Goal: Find specific page/section: Find specific page/section

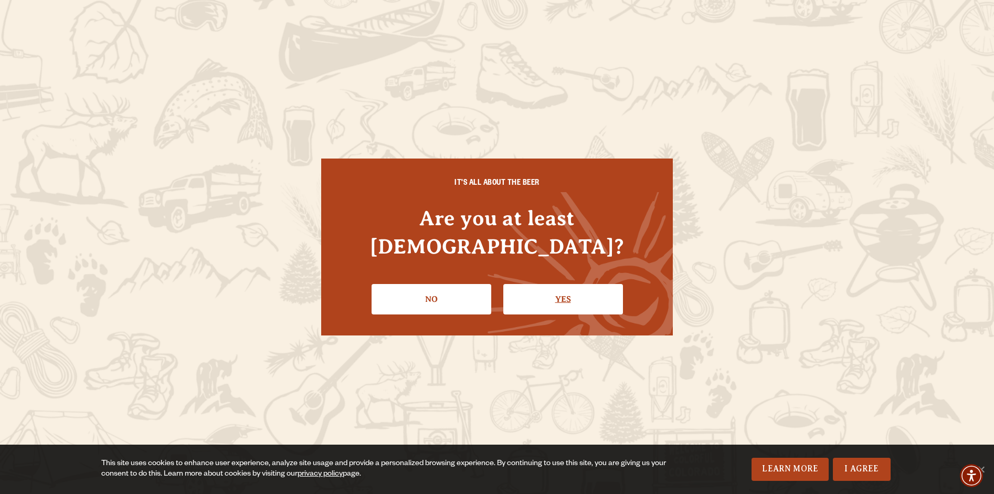
click at [572, 294] on link "Yes" at bounding box center [563, 299] width 120 height 30
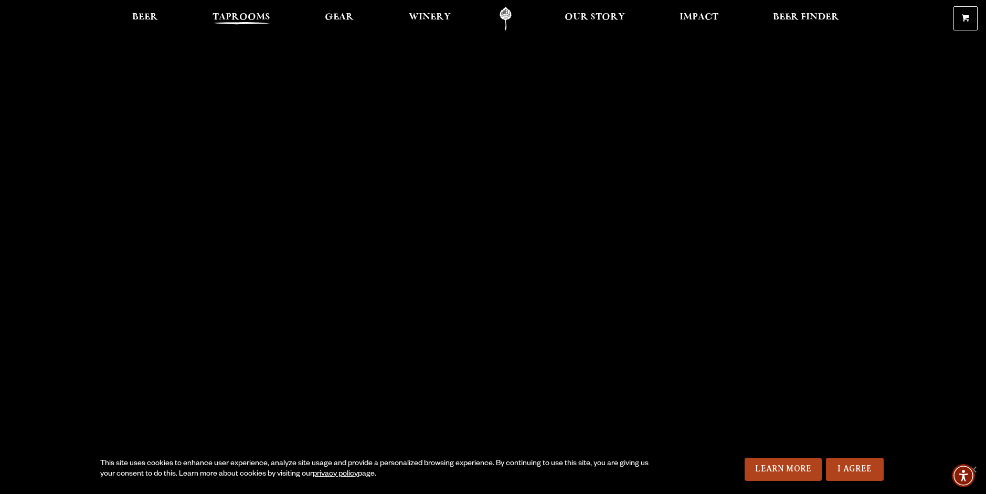
click at [235, 22] on span "Taprooms" at bounding box center [242, 17] width 58 height 8
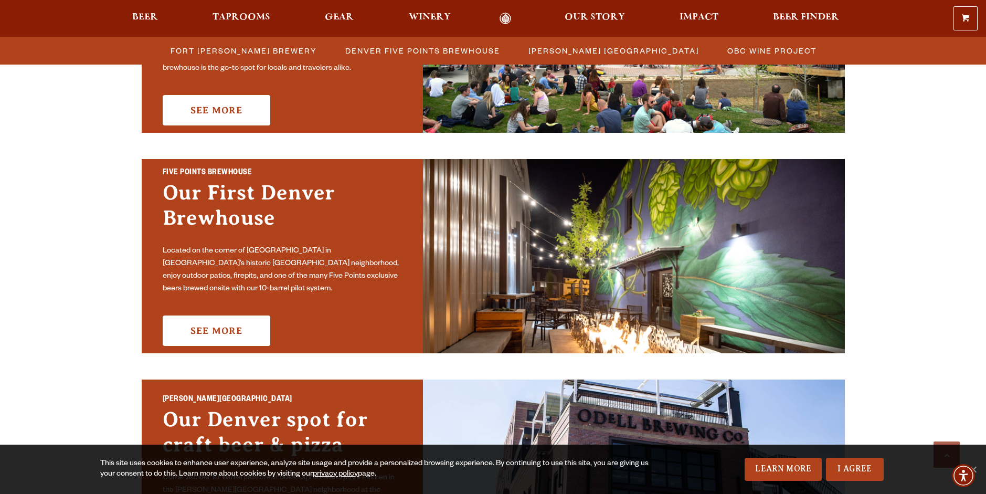
scroll to position [472, 0]
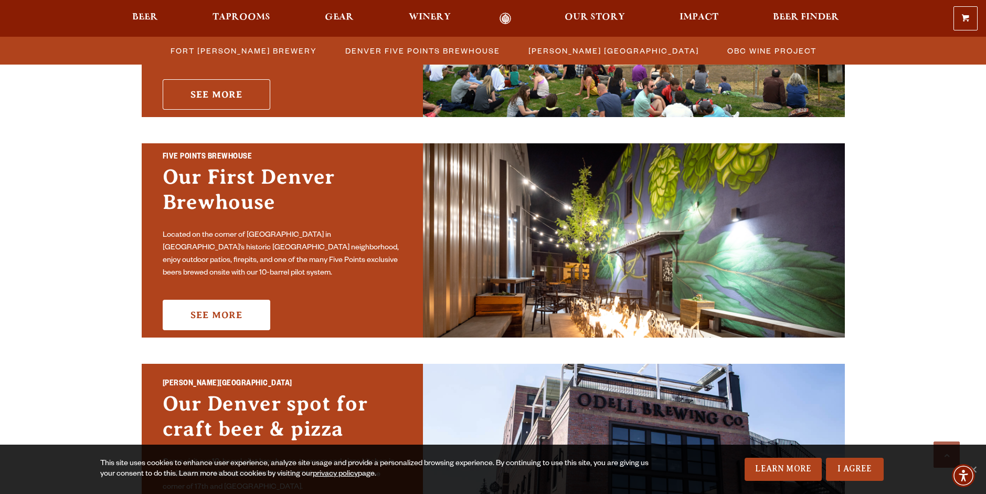
click at [228, 82] on link "See More" at bounding box center [217, 94] width 108 height 30
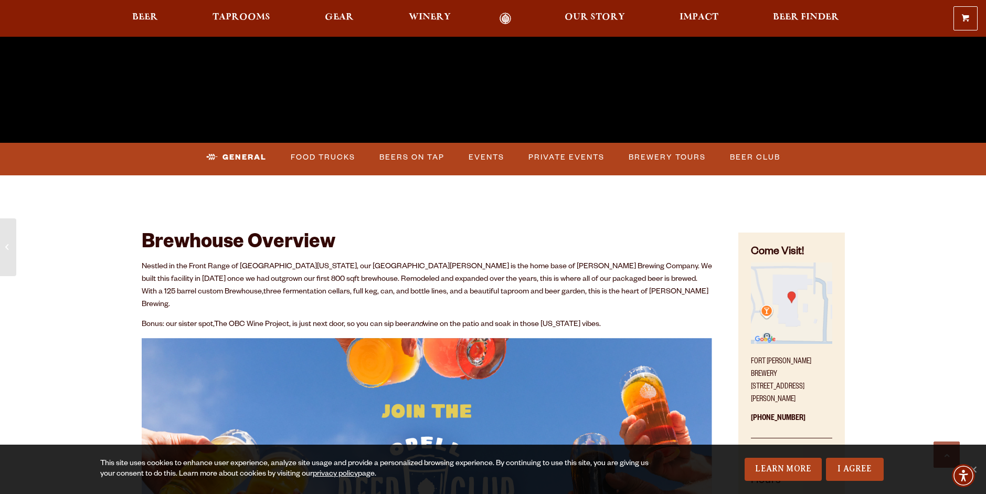
scroll to position [420, 0]
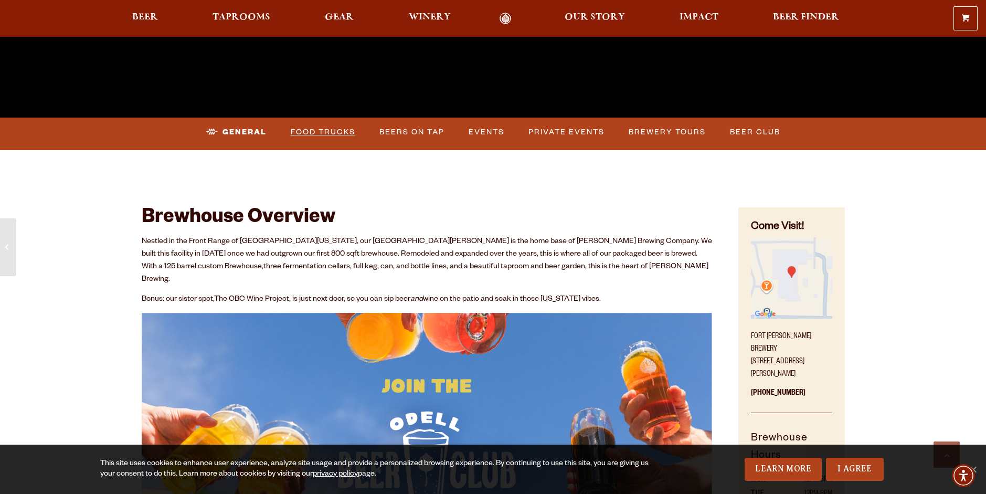
click at [325, 132] on link "Food Trucks" at bounding box center [323, 132] width 73 height 24
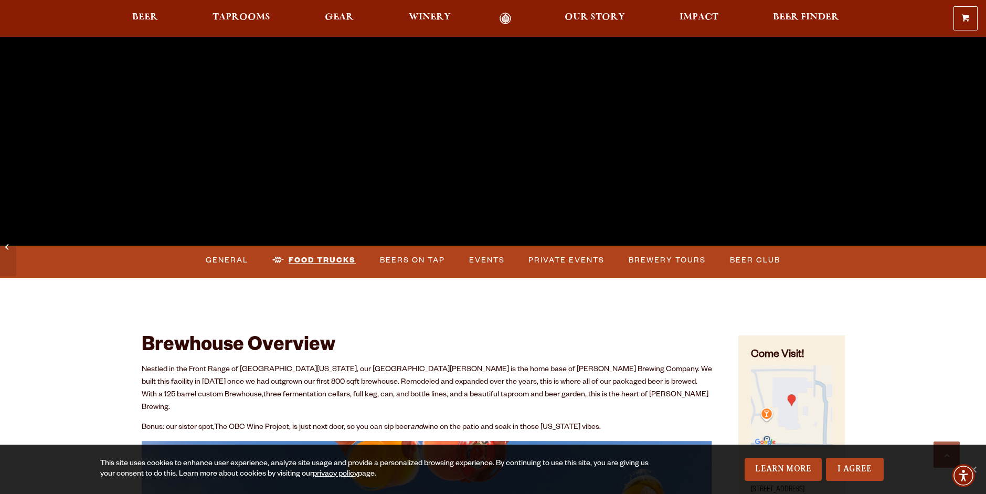
scroll to position [157, 0]
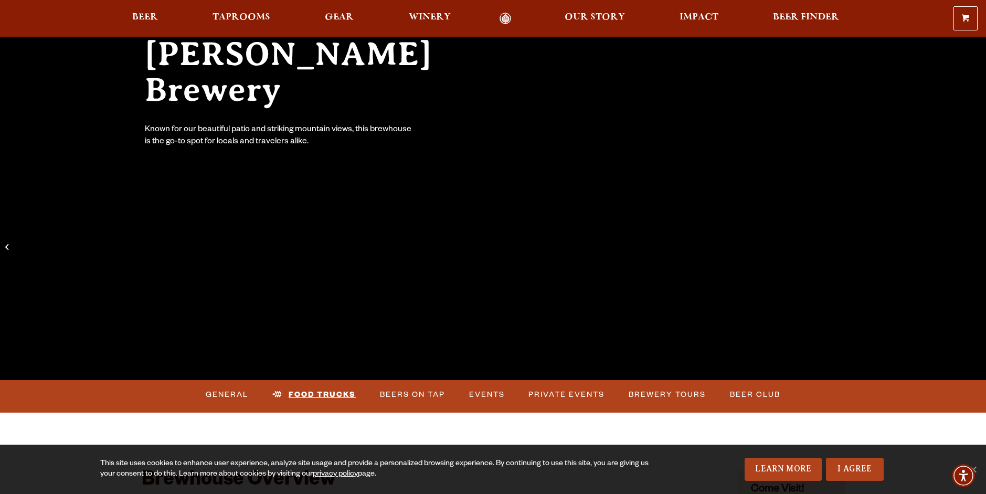
click at [341, 394] on link "Food Trucks" at bounding box center [314, 395] width 92 height 24
click at [394, 397] on link "Beers on Tap" at bounding box center [412, 395] width 73 height 24
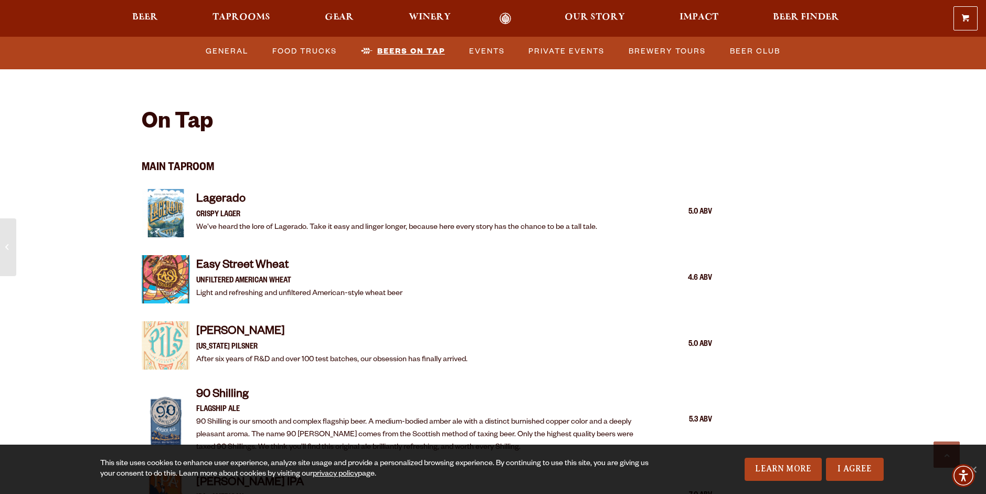
scroll to position [1093, 0]
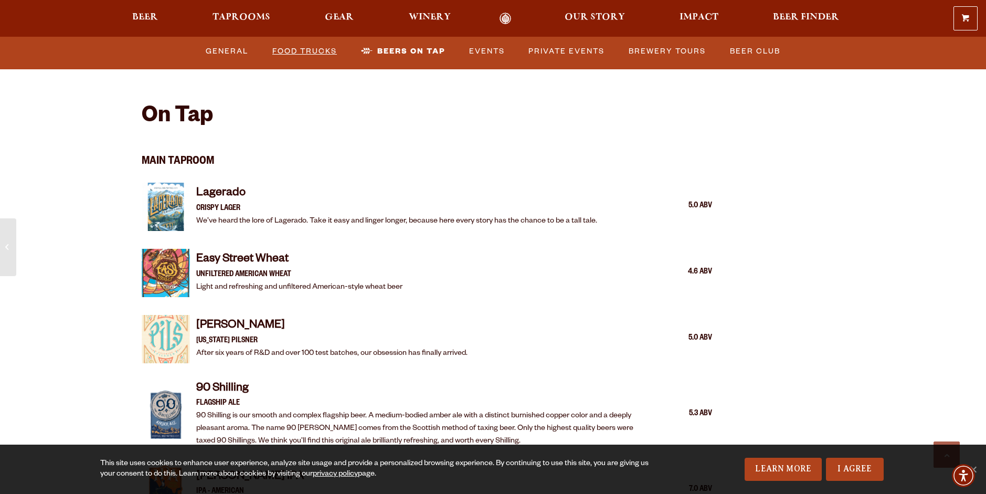
click at [304, 51] on link "Food Trucks" at bounding box center [304, 51] width 73 height 24
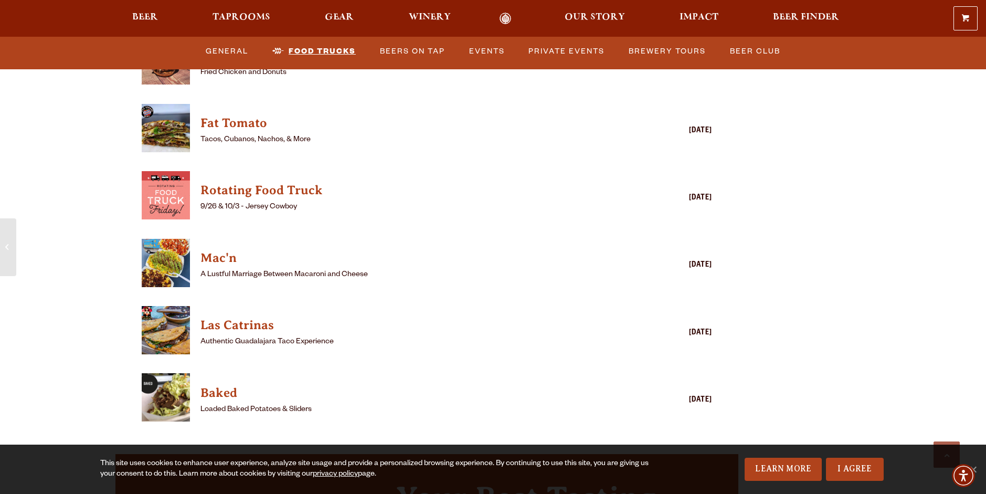
scroll to position [2930, 0]
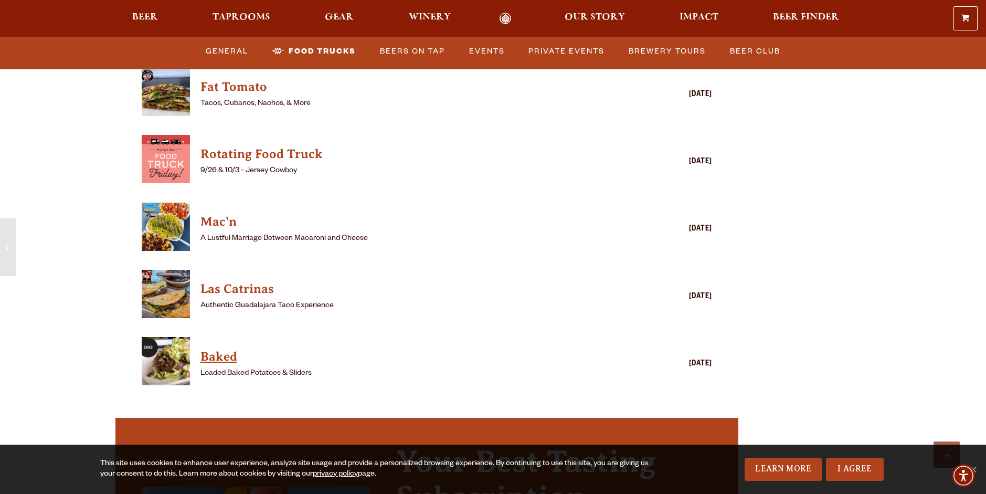
click at [217, 348] on h4 "Baked" at bounding box center [411, 356] width 423 height 17
